Goal: Communication & Community: Ask a question

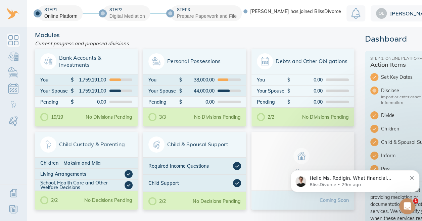
click at [406, 206] on icon "Open Intercom Messenger" at bounding box center [407, 206] width 11 height 11
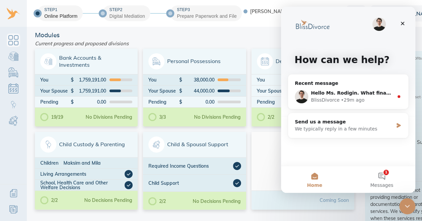
click at [363, 103] on div "BlissDivorce • 29m ago" at bounding box center [352, 100] width 83 height 7
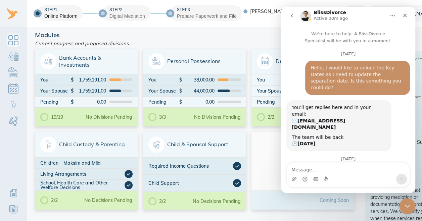
scroll to position [36, 0]
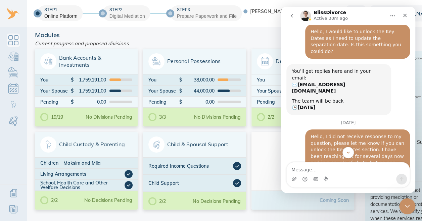
click at [349, 154] on icon "Scroll to bottom" at bounding box center [348, 152] width 5 height 5
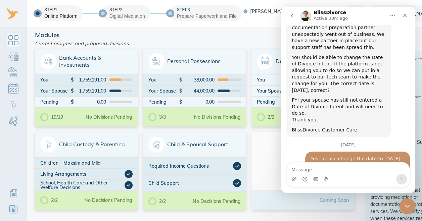
scroll to position [255, 0]
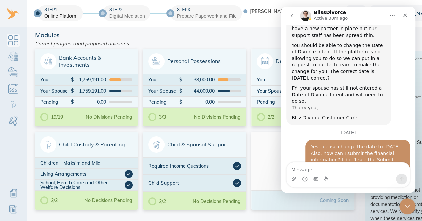
click at [409, 204] on icon "Close Intercom Messenger" at bounding box center [407, 206] width 8 height 8
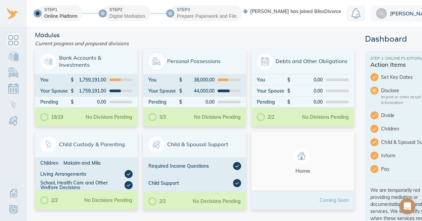
scroll to position [5, 0]
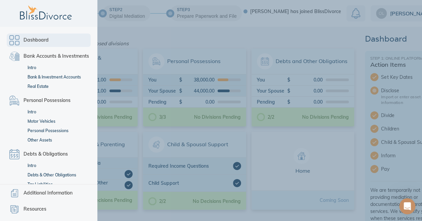
click at [15, 36] on link "Dashboard" at bounding box center [49, 40] width 84 height 13
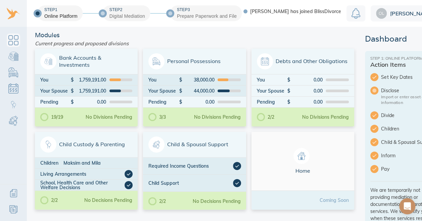
click at [394, 80] on span "Set Key Dates" at bounding box center [410, 77] width 59 height 7
click at [371, 76] on icon at bounding box center [374, 77] width 8 height 8
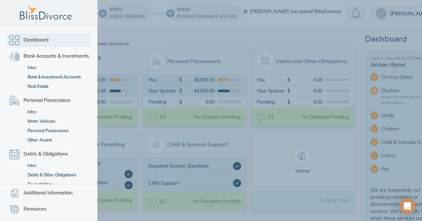
click at [12, 121] on div "Dashboard Bank Accounts & Investments Intro Bank & Investment Accounts Real Est…" at bounding box center [48, 105] width 97 height 157
click at [45, 58] on span "Bank Accounts & Investments" at bounding box center [56, 56] width 65 height 8
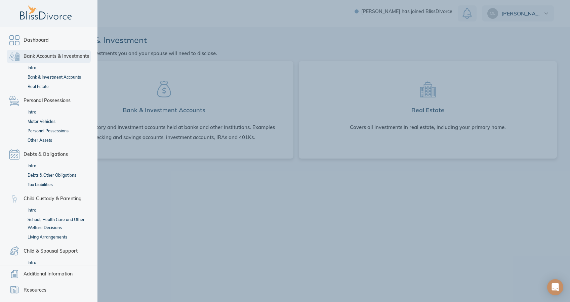
click at [11, 89] on div "Dashboard Bank Accounts & Investments Intro Bank & Investment Accounts Real Est…" at bounding box center [48, 146] width 97 height 238
click at [39, 38] on span "Dashboard" at bounding box center [36, 40] width 25 height 8
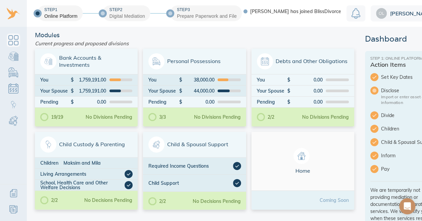
click at [239, 143] on div "Child & Spousal Support" at bounding box center [194, 145] width 103 height 26
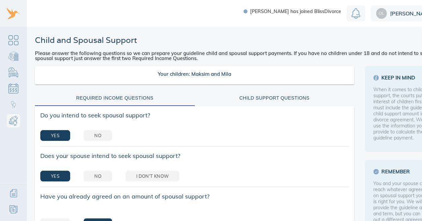
click at [239, 143] on div "Yes No" at bounding box center [194, 135] width 319 height 21
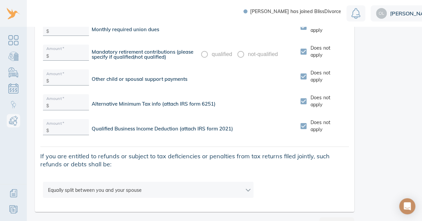
scroll to position [1243, 0]
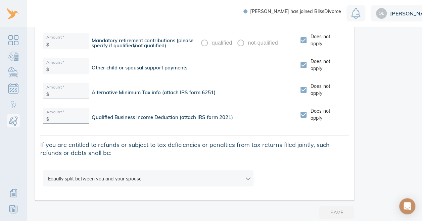
click at [15, 38] on link "Dashboard" at bounding box center [13, 40] width 13 height 13
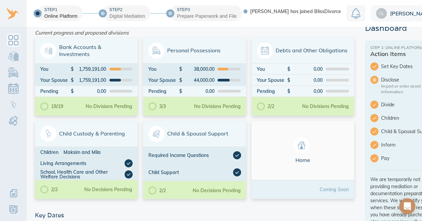
scroll to position [11, 0]
click at [410, 206] on icon "Open Intercom Messenger" at bounding box center [407, 206] width 8 height 8
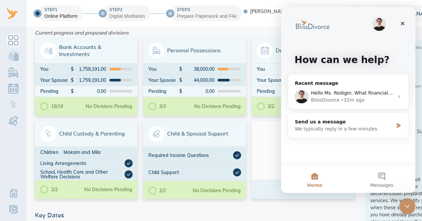
scroll to position [0, 0]
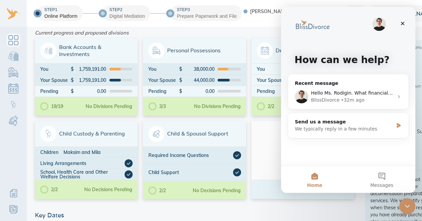
click at [360, 101] on div "BlissDivorce • 32m ago" at bounding box center [352, 100] width 83 height 7
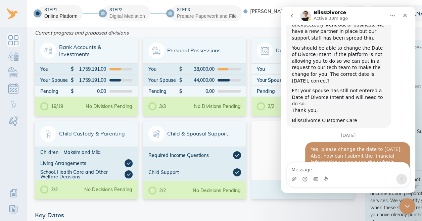
scroll to position [255, 0]
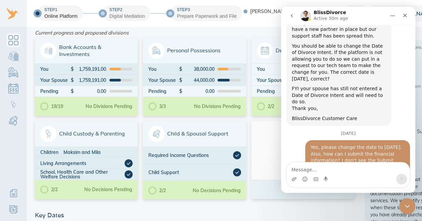
click at [335, 172] on textarea "Message…" at bounding box center [348, 168] width 123 height 11
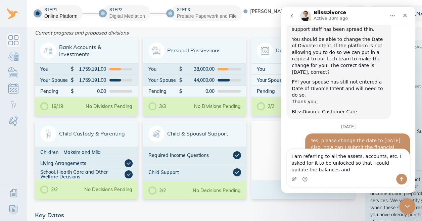
scroll to position [268, 0]
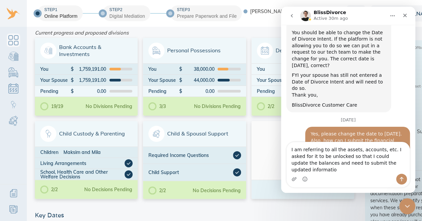
type textarea "I am referring to all the assets, accounts, etc. I asked for it to be unlocked …"
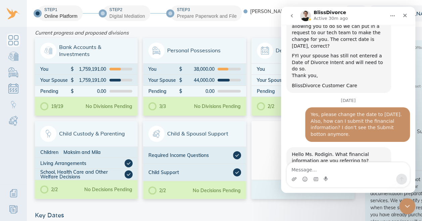
scroll to position [295, 0]
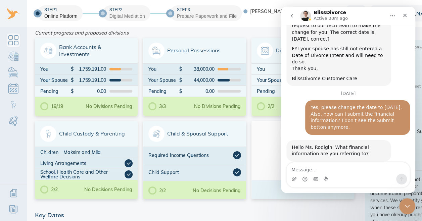
click at [407, 16] on icon "Close" at bounding box center [404, 15] width 5 height 5
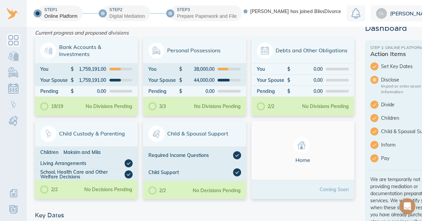
click at [396, 9] on div "Olga" at bounding box center [407, 13] width 72 height 16
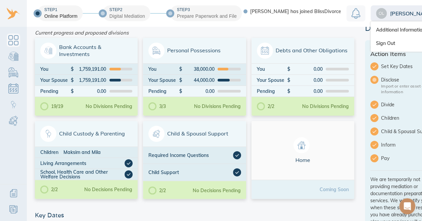
click at [395, 43] on link "Sign Out" at bounding box center [407, 43] width 72 height 13
